Goal: Task Accomplishment & Management: Use online tool/utility

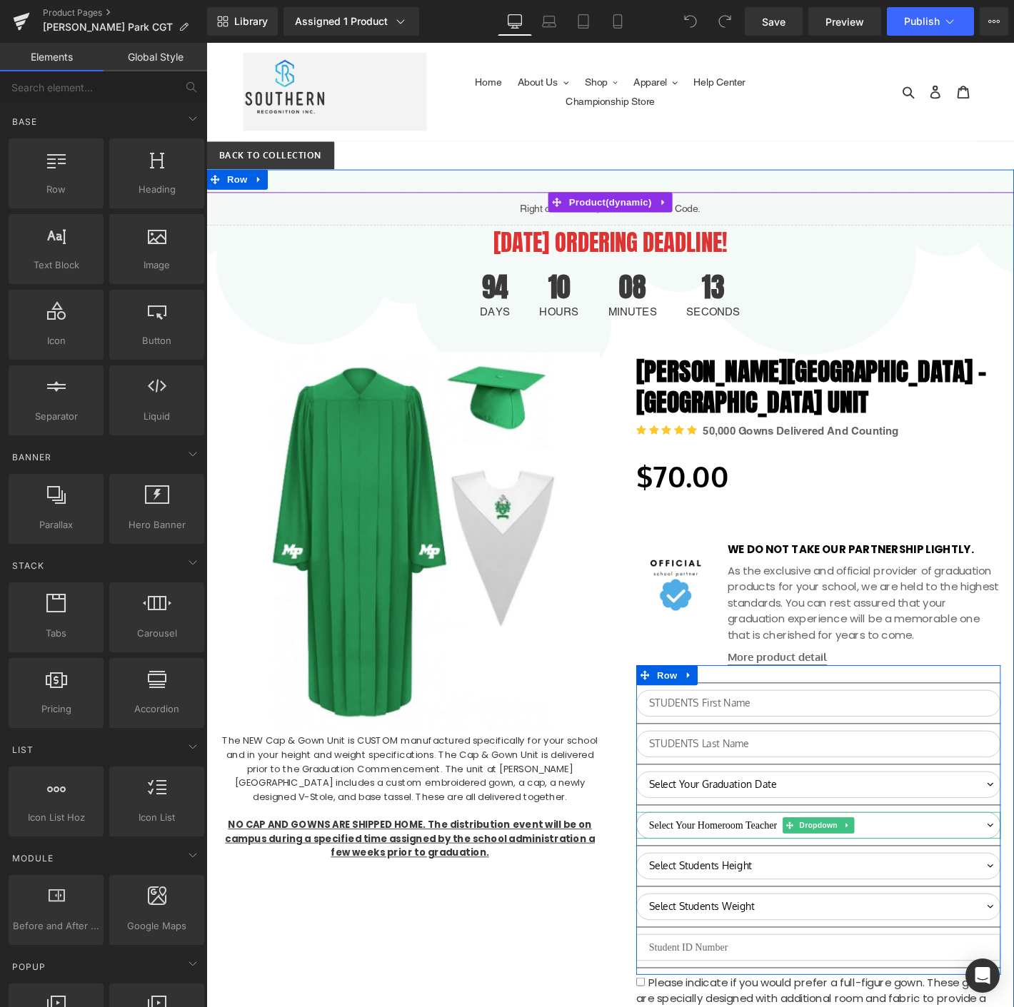
click at [684, 878] on select "Select Your Homeroom Teacher [PERSON_NAME], E [PERSON_NAME] Carlevatti [PERSON_…" at bounding box center [861, 880] width 390 height 29
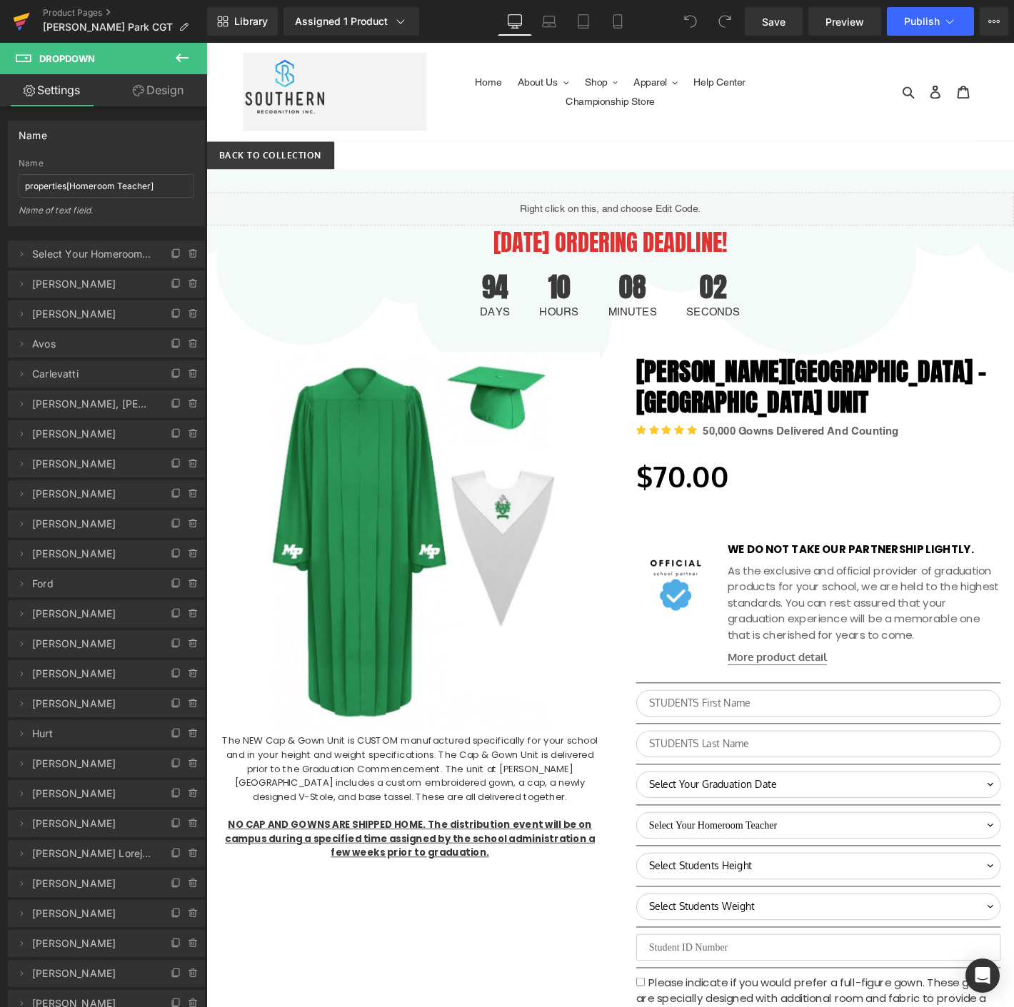
click at [22, 21] on icon at bounding box center [21, 23] width 10 height 6
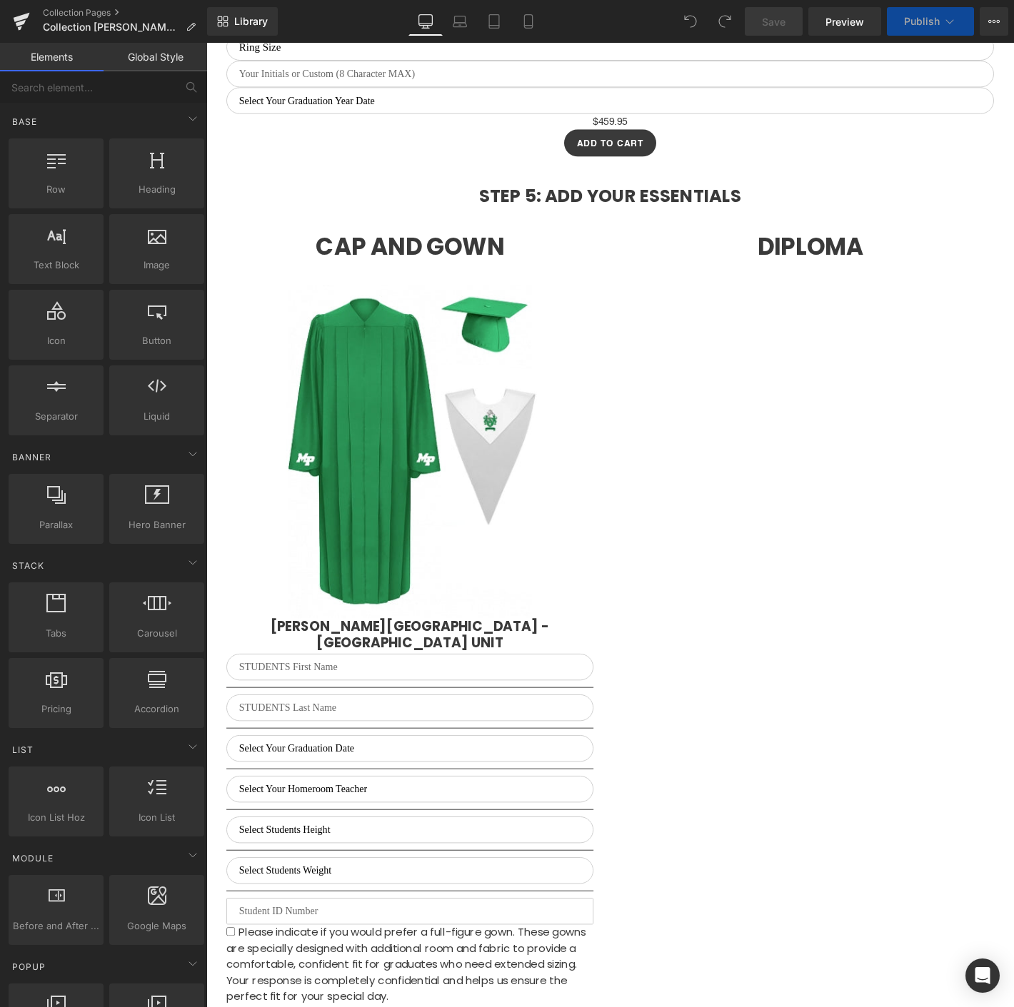
scroll to position [3012, 0]
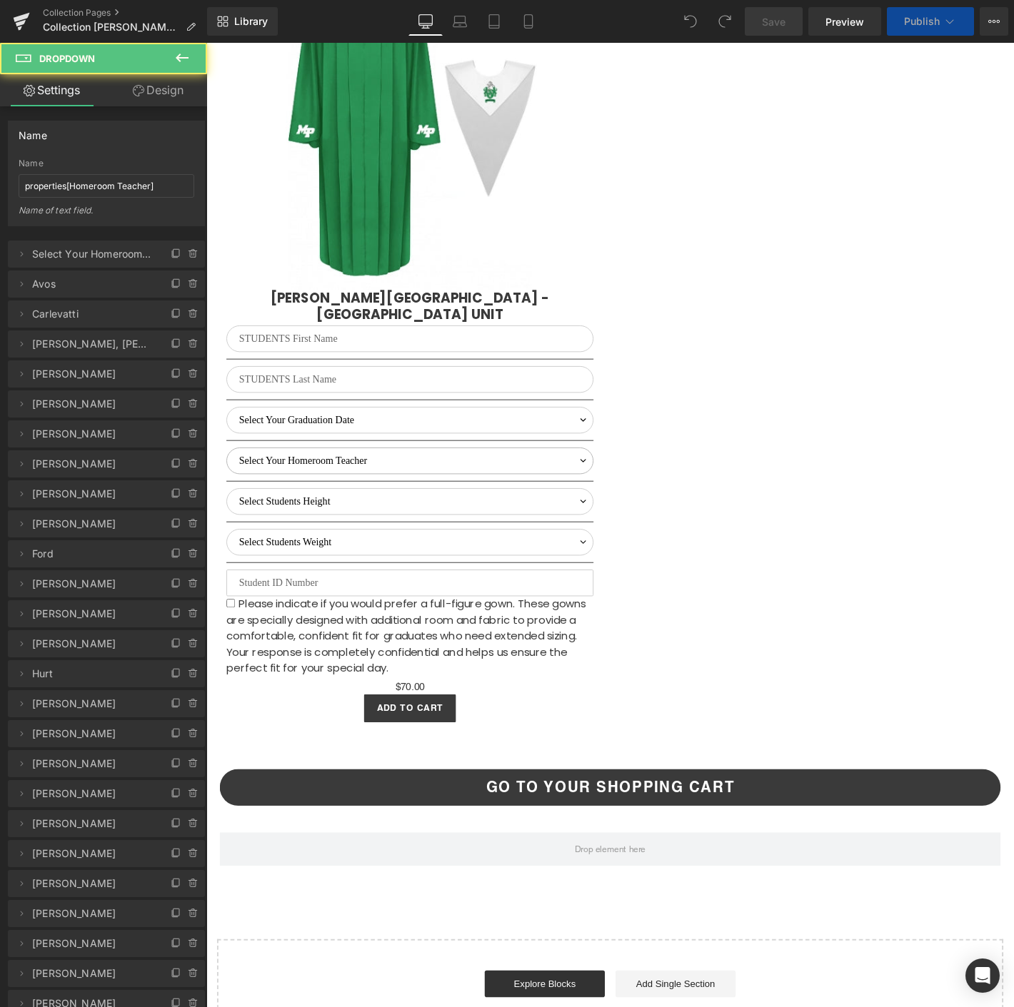
click at [333, 505] on select "Select Your Homeroom Teacher Avos Carlevatti Cullip, A. David-Gunn Davis, S. Do…" at bounding box center [424, 490] width 393 height 29
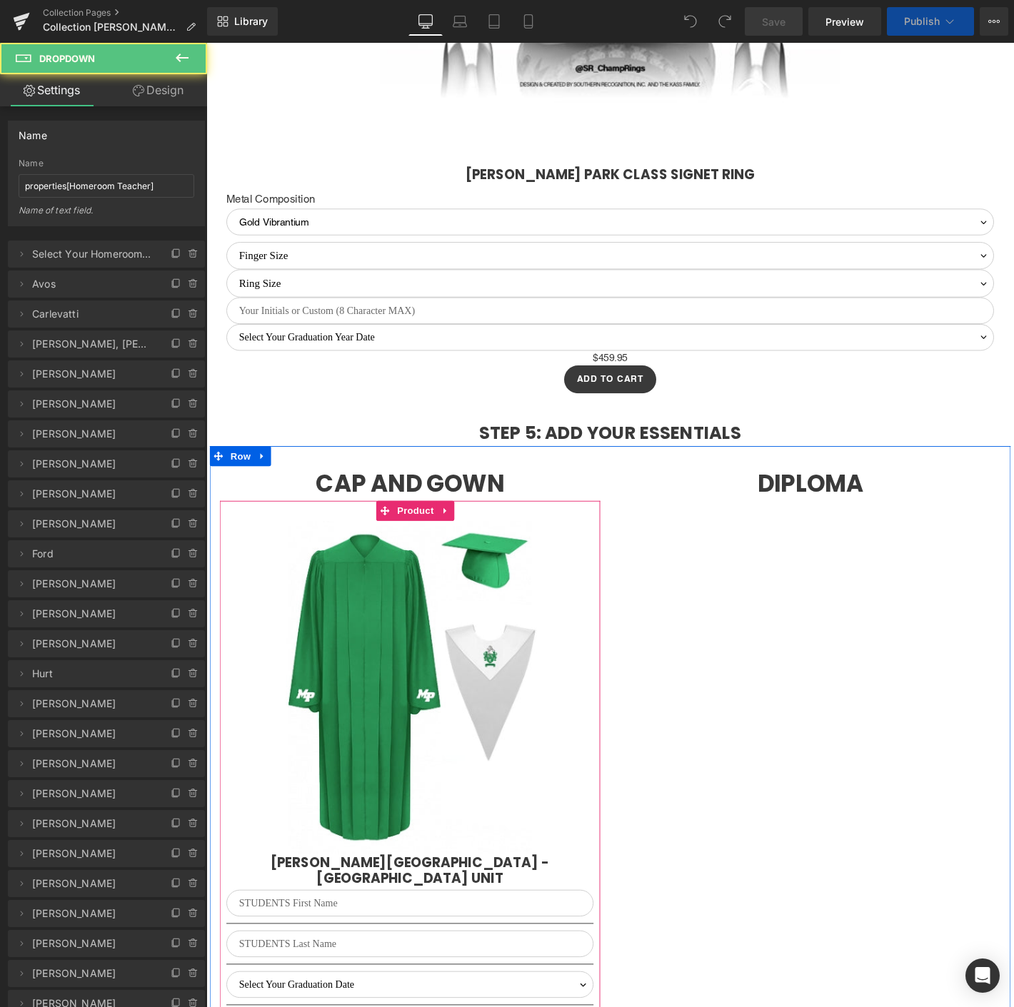
select select "M"
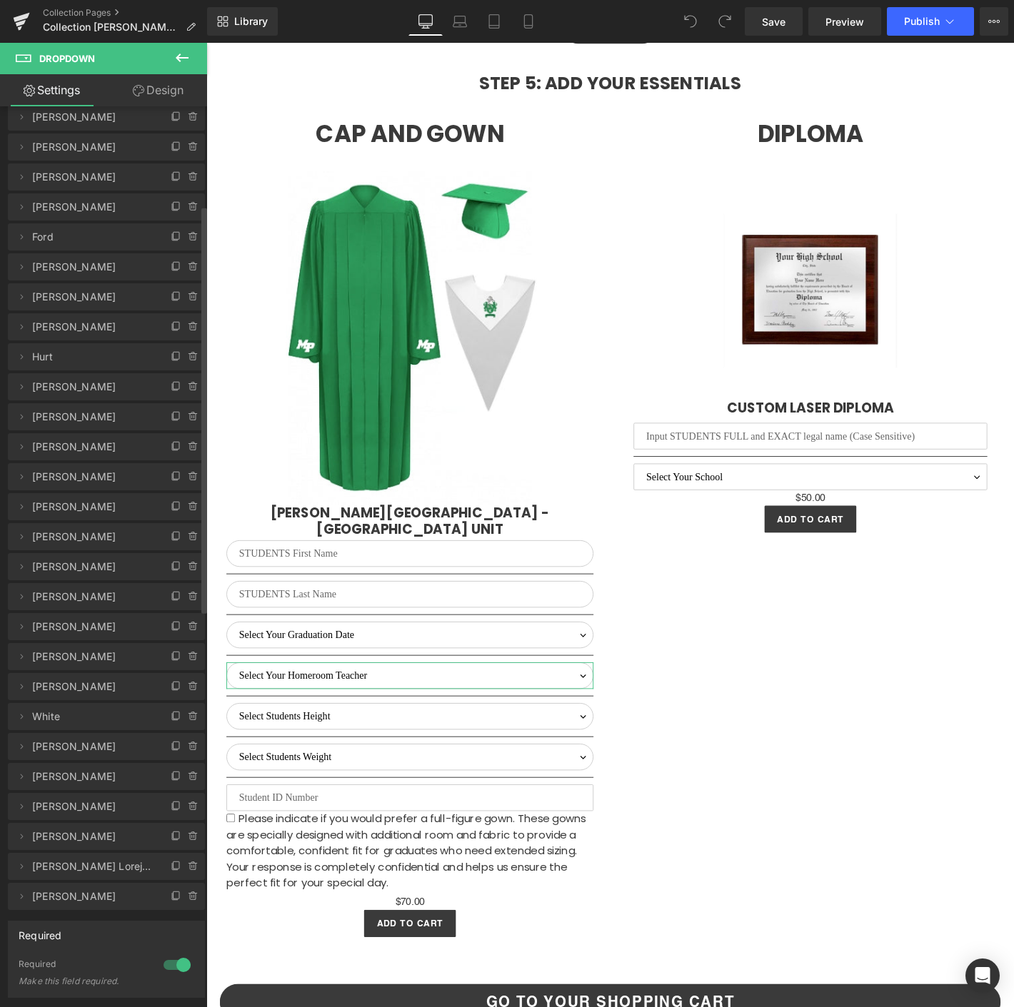
scroll to position [79, 0]
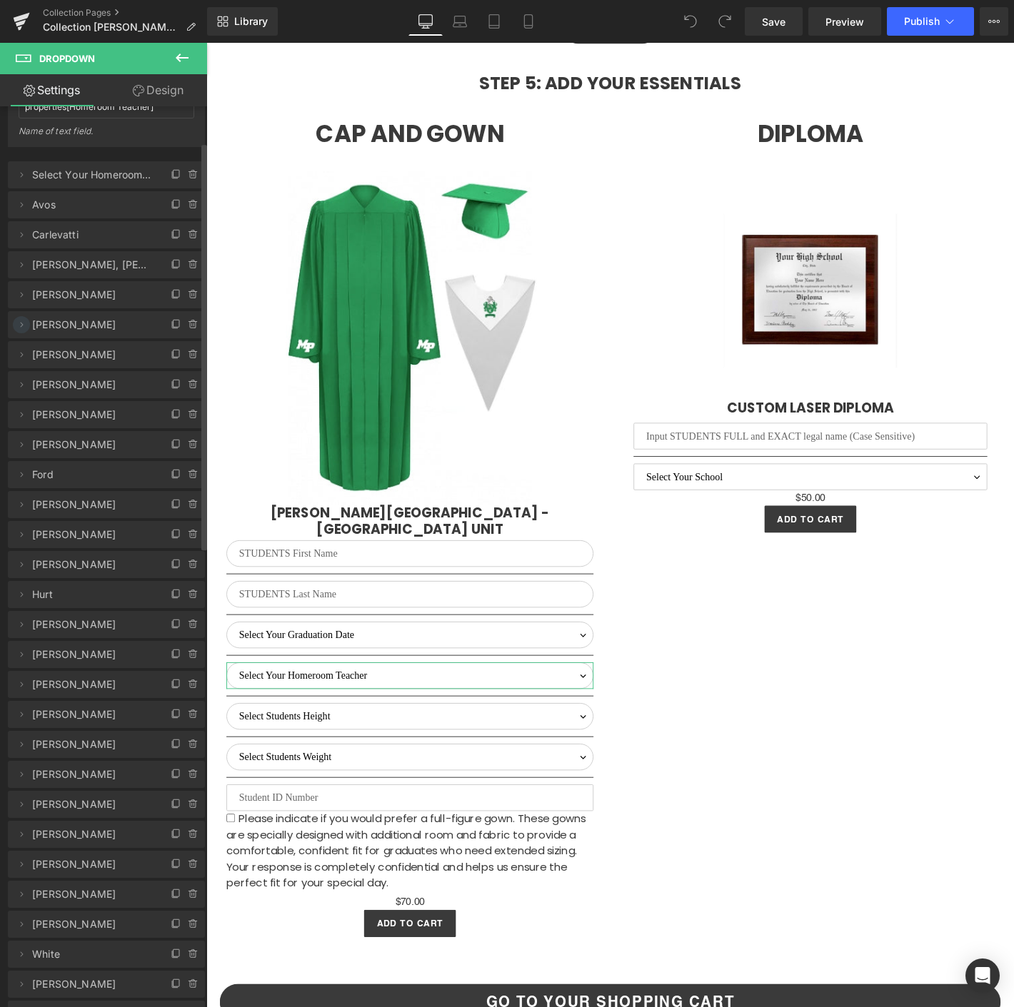
click at [19, 323] on icon at bounding box center [21, 324] width 11 height 11
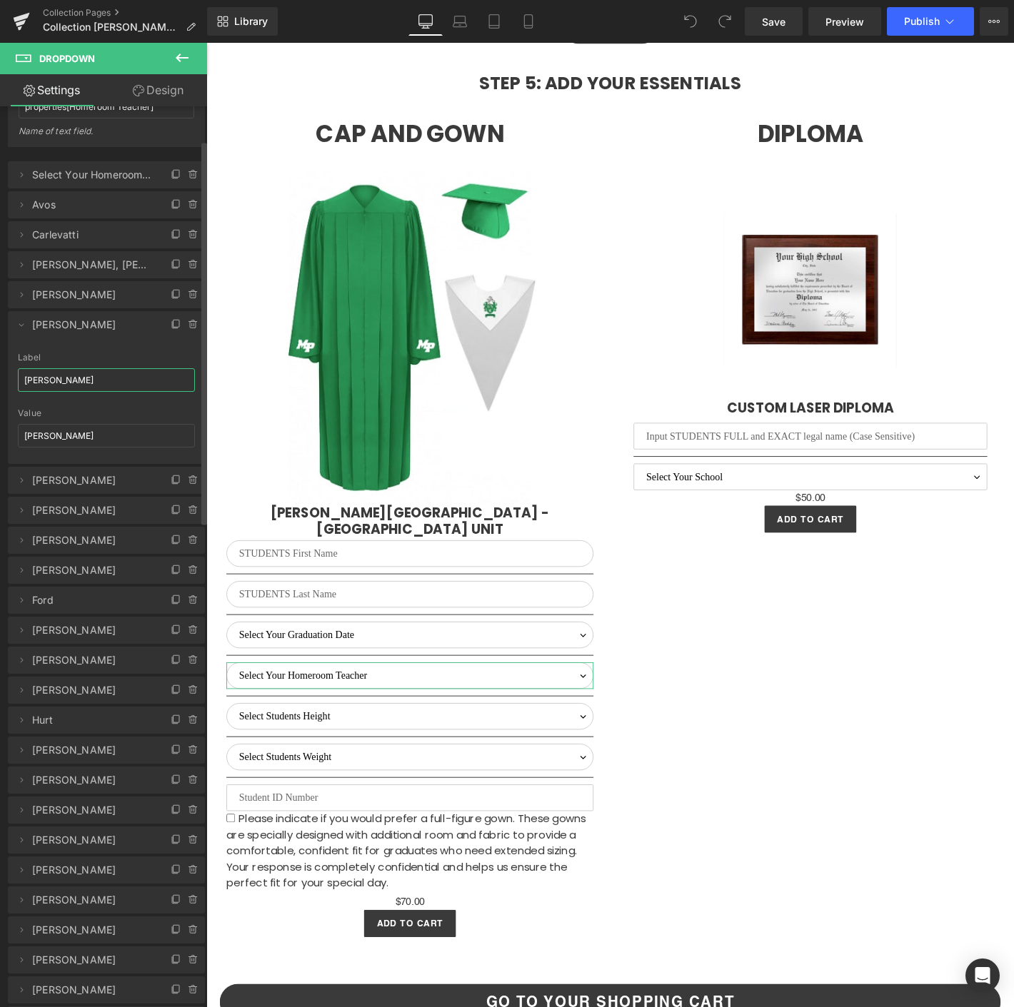
click at [56, 378] on input "Davis, S." at bounding box center [106, 380] width 177 height 24
click at [84, 376] on input "Anderson" at bounding box center [106, 380] width 177 height 24
click at [39, 376] on input "[PERSON_NAME]" at bounding box center [106, 380] width 177 height 24
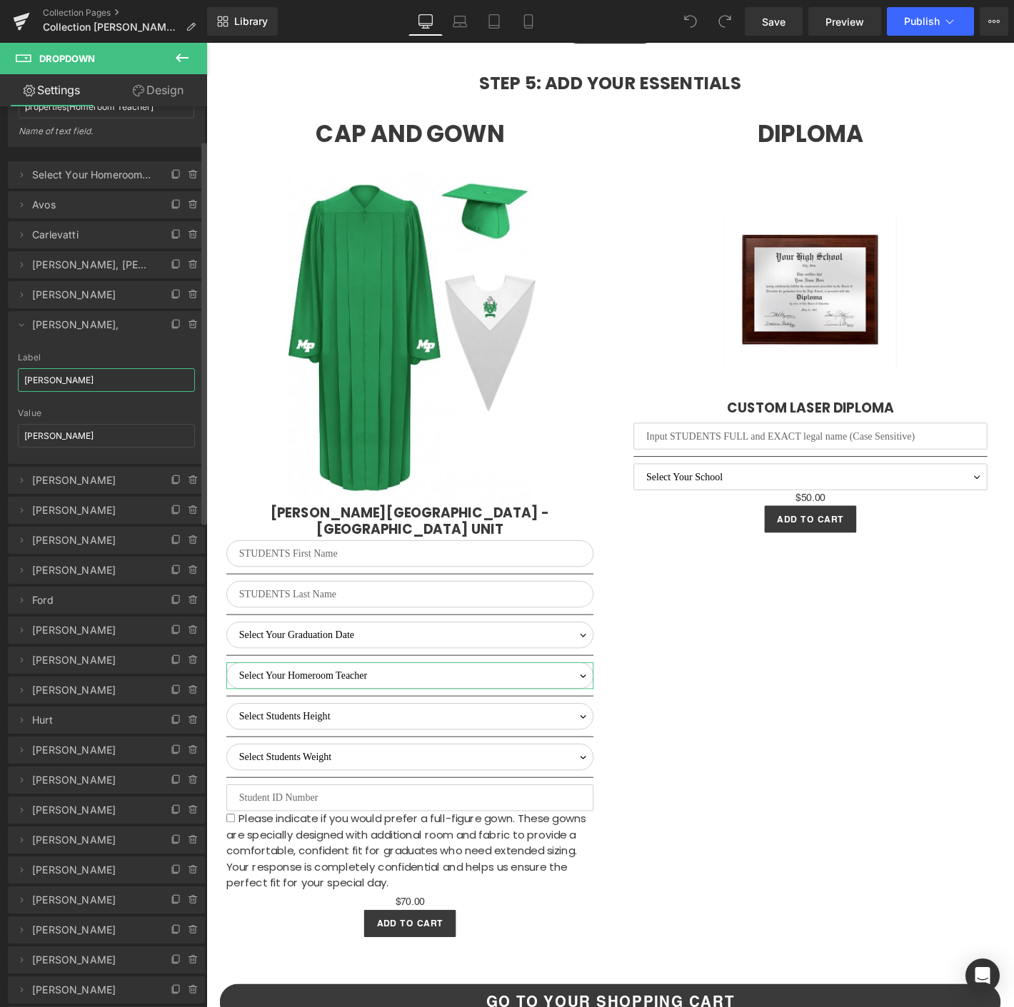
click at [39, 376] on input "[PERSON_NAME]" at bounding box center [106, 380] width 177 height 24
type input "[PERSON_NAME]"
click at [94, 441] on input "Davis, S." at bounding box center [106, 436] width 177 height 24
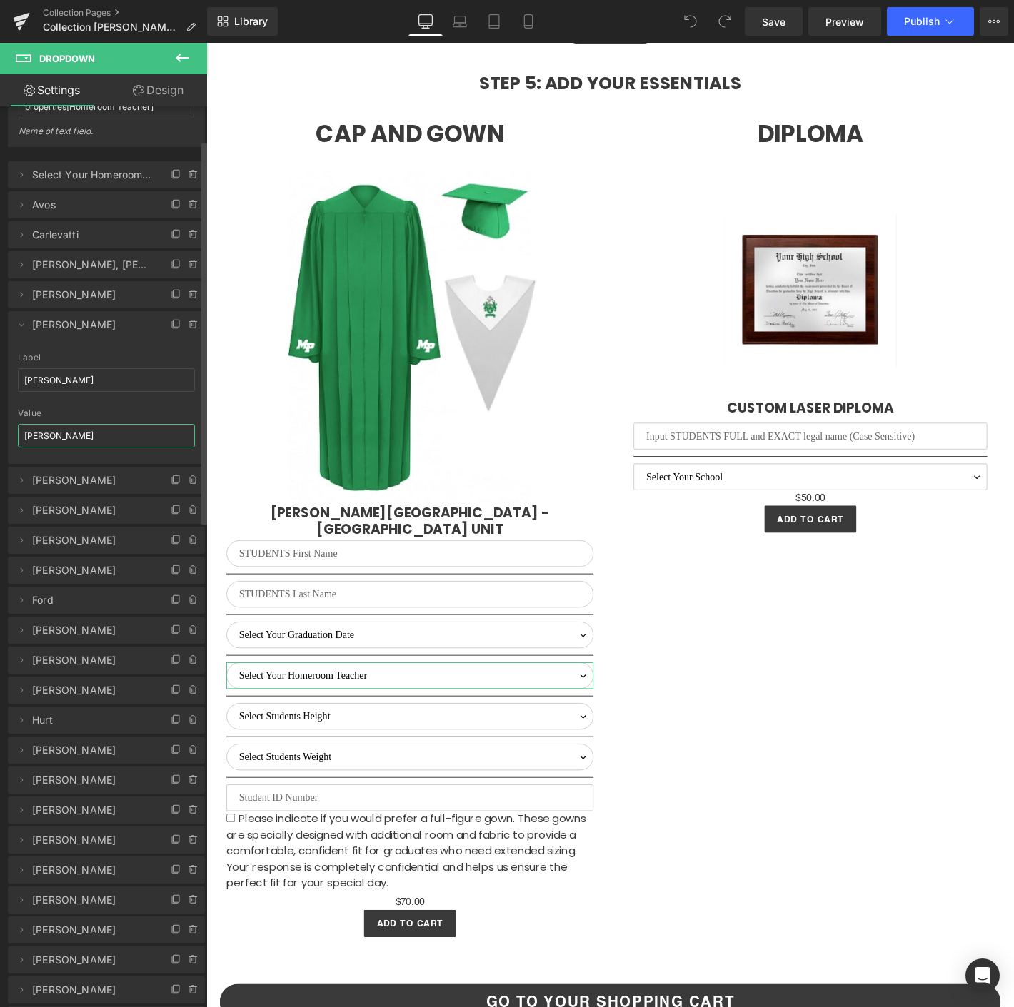
click at [94, 441] on input "Davis, S." at bounding box center [106, 436] width 177 height 24
click at [48, 430] on input "Davis, S." at bounding box center [106, 436] width 177 height 24
click at [52, 426] on input "Davis, S." at bounding box center [106, 436] width 177 height 24
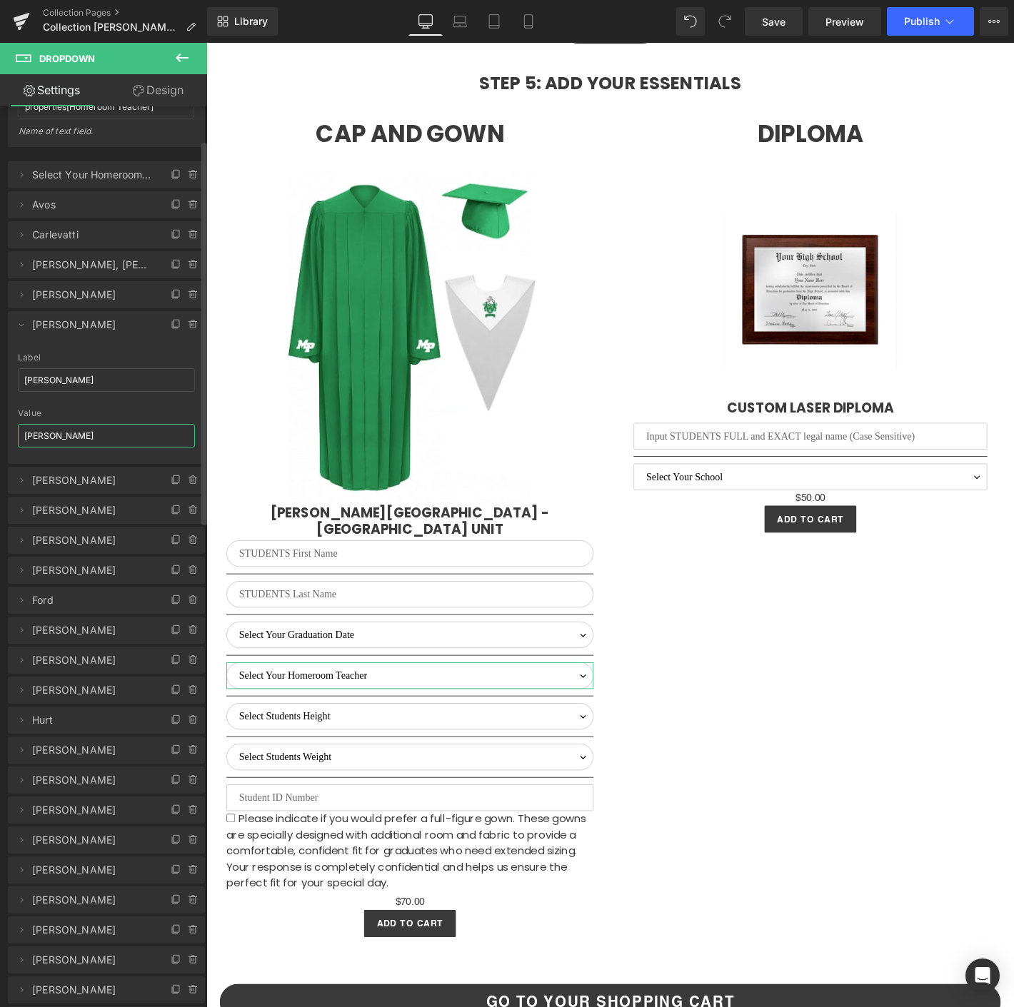
click at [52, 426] on input "Davis, S." at bounding box center [106, 436] width 177 height 24
paste input "text"
type input "[PERSON_NAME]"
click at [917, 34] on button "Publish" at bounding box center [930, 21] width 87 height 29
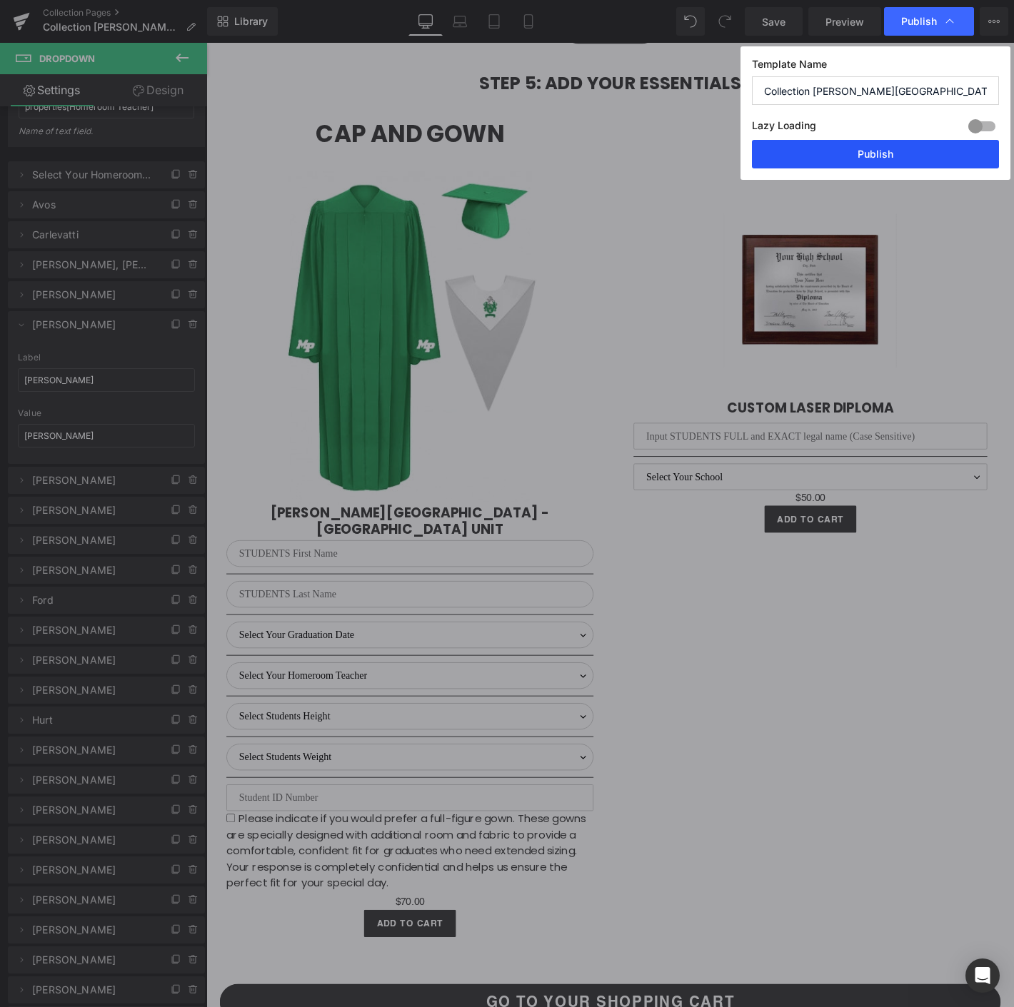
click at [852, 159] on button "Publish" at bounding box center [875, 154] width 247 height 29
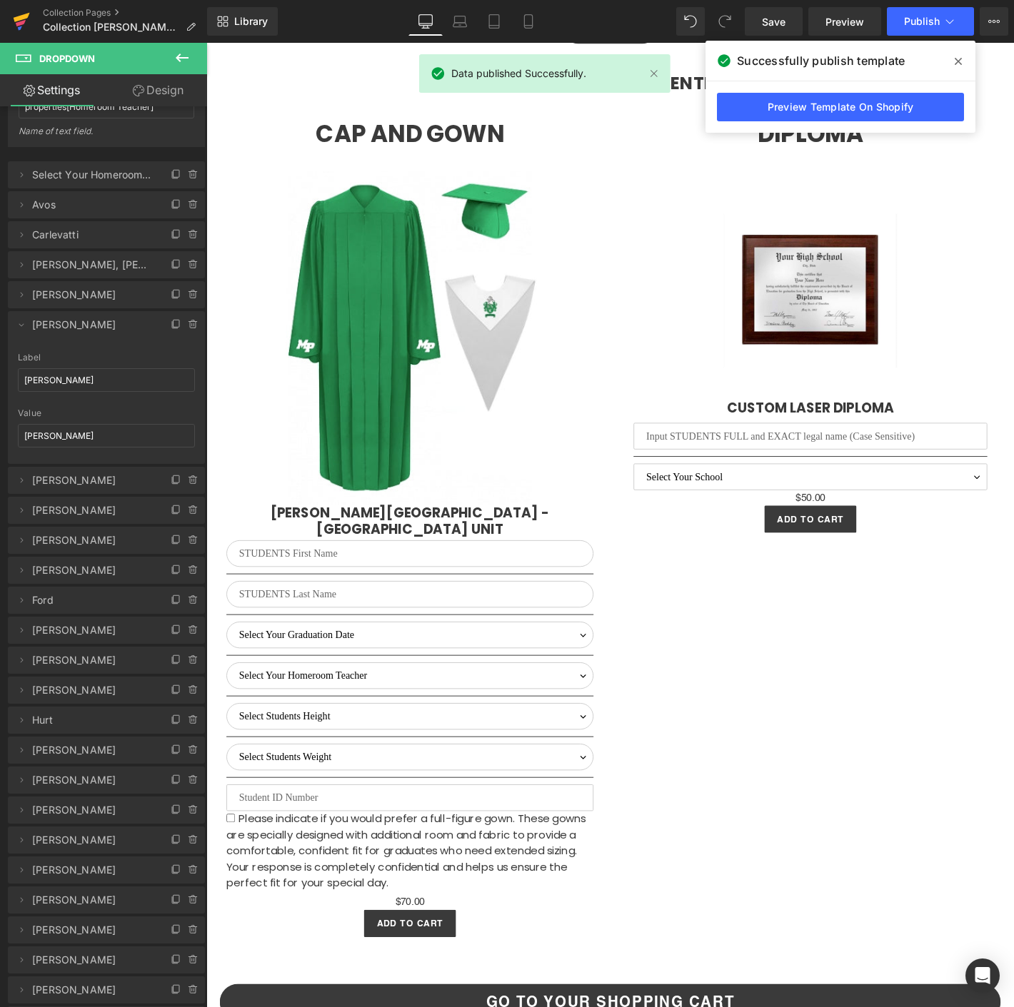
click at [19, 12] on icon at bounding box center [21, 22] width 17 height 36
